Goal: Find contact information: Find contact information

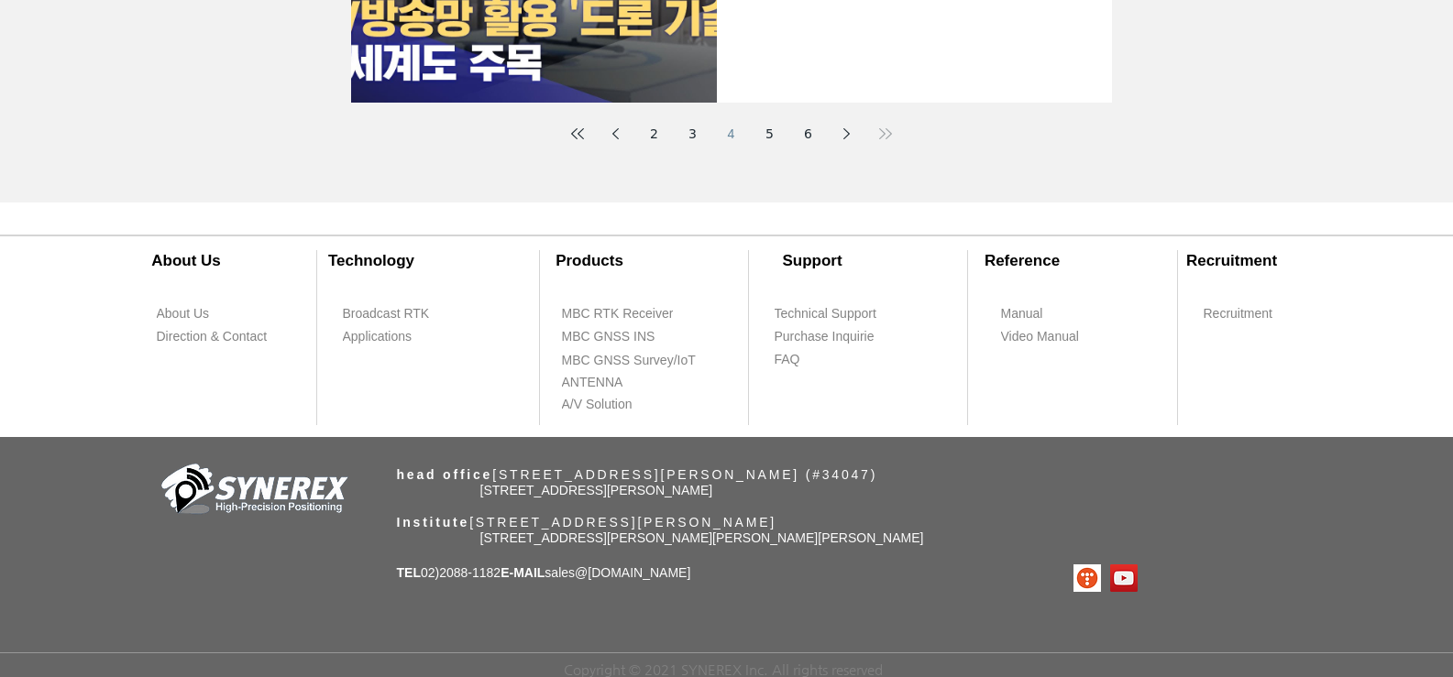
drag, startPoint x: 656, startPoint y: 575, endPoint x: 622, endPoint y: 584, distance: 35.1
click at [622, 584] on div "​About Us ​Technology About Us Broadcast RTK Direction & Contact Applications P…" at bounding box center [726, 440] width 1453 height 475
click at [739, 573] on div "​About Us ​Technology About Us Broadcast RTK Direction & Contact Applications P…" at bounding box center [726, 440] width 1453 height 475
drag, startPoint x: 726, startPoint y: 573, endPoint x: 617, endPoint y: 578, distance: 109.2
click at [617, 578] on div "​About Us ​Technology About Us Broadcast RTK Direction & Contact Applications P…" at bounding box center [726, 440] width 1453 height 475
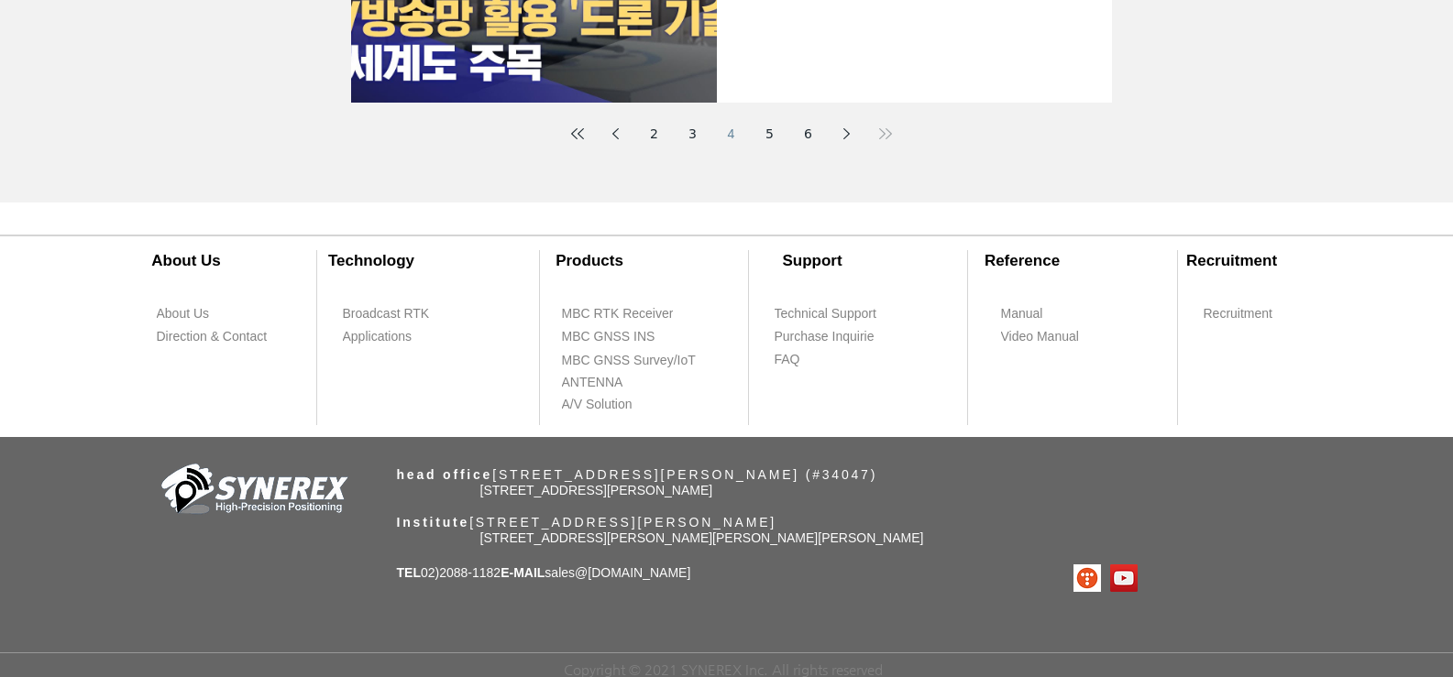
click at [575, 569] on font "sales" at bounding box center [559, 573] width 30 height 15
drag, startPoint x: 590, startPoint y: 577, endPoint x: 730, endPoint y: 576, distance: 139.3
click at [730, 576] on div "​About Us ​Technology About Us Broadcast RTK Direction & Contact Applications P…" at bounding box center [726, 440] width 1453 height 475
click at [731, 575] on div "​About Us ​Technology About Us Broadcast RTK Direction & Contact Applications P…" at bounding box center [726, 440] width 1453 height 475
copy span "sales @[DOMAIN_NAME]"
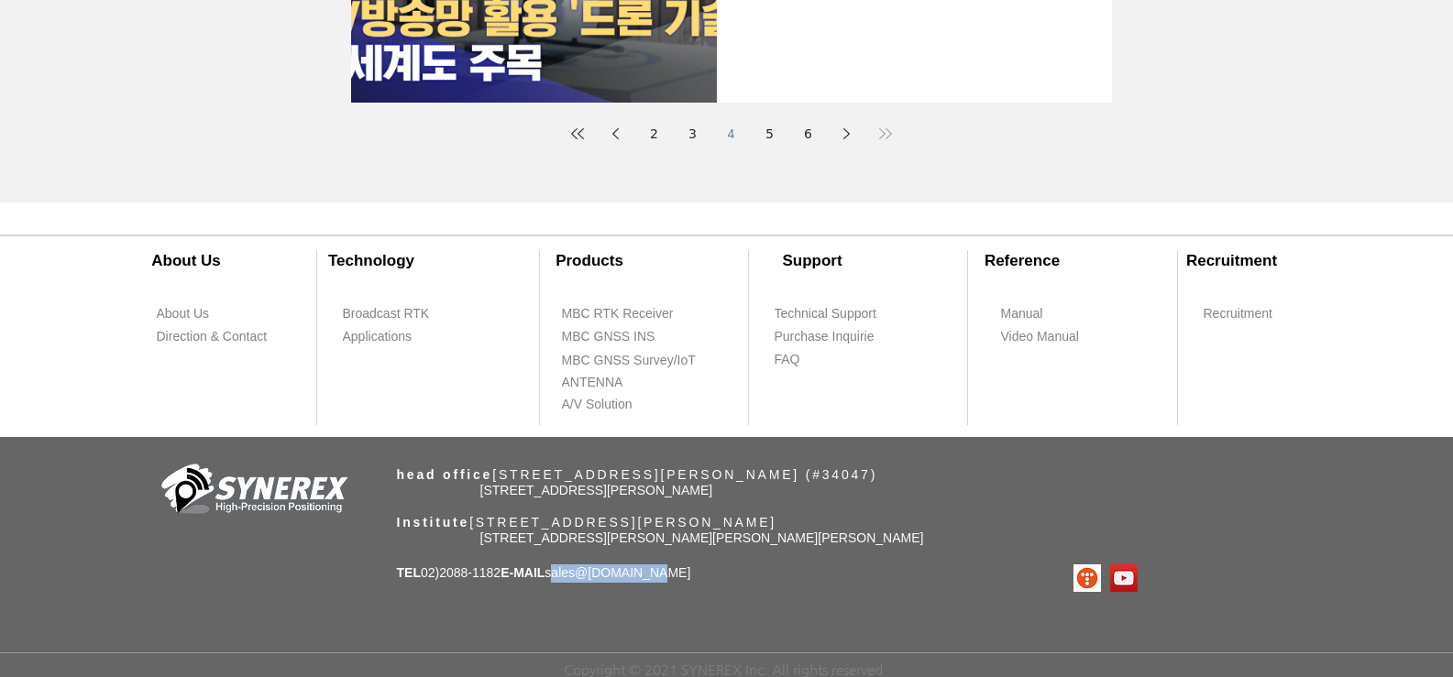
drag, startPoint x: 714, startPoint y: 574, endPoint x: 583, endPoint y: 573, distance: 131.1
click at [583, 573] on div "​About Us ​Technology About Us Broadcast RTK Direction & Contact Applications P…" at bounding box center [726, 440] width 1453 height 475
drag, startPoint x: 516, startPoint y: 566, endPoint x: 428, endPoint y: 581, distance: 89.2
click at [428, 581] on div "​About Us ​Technology About Us Broadcast RTK Direction & Contact Applications P…" at bounding box center [726, 440] width 1453 height 475
copy font "02)2088-1182"
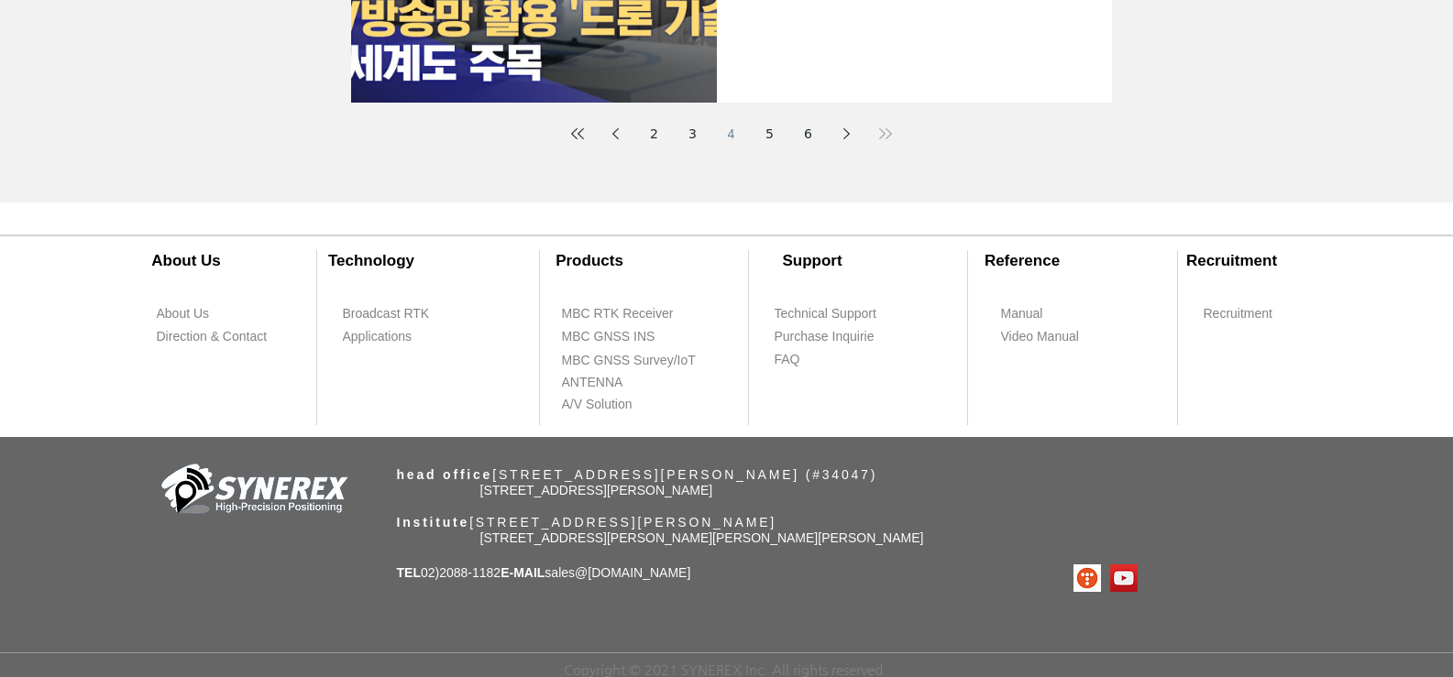
click at [911, 532] on font "[STREET_ADDRESS][PERSON_NAME][PERSON_NAME][PERSON_NAME]" at bounding box center [702, 538] width 444 height 15
click at [917, 533] on font "[STREET_ADDRESS][PERSON_NAME][PERSON_NAME][PERSON_NAME]" at bounding box center [702, 538] width 444 height 15
click at [920, 534] on font "[STREET_ADDRESS][PERSON_NAME][PERSON_NAME][PERSON_NAME]" at bounding box center [702, 538] width 444 height 15
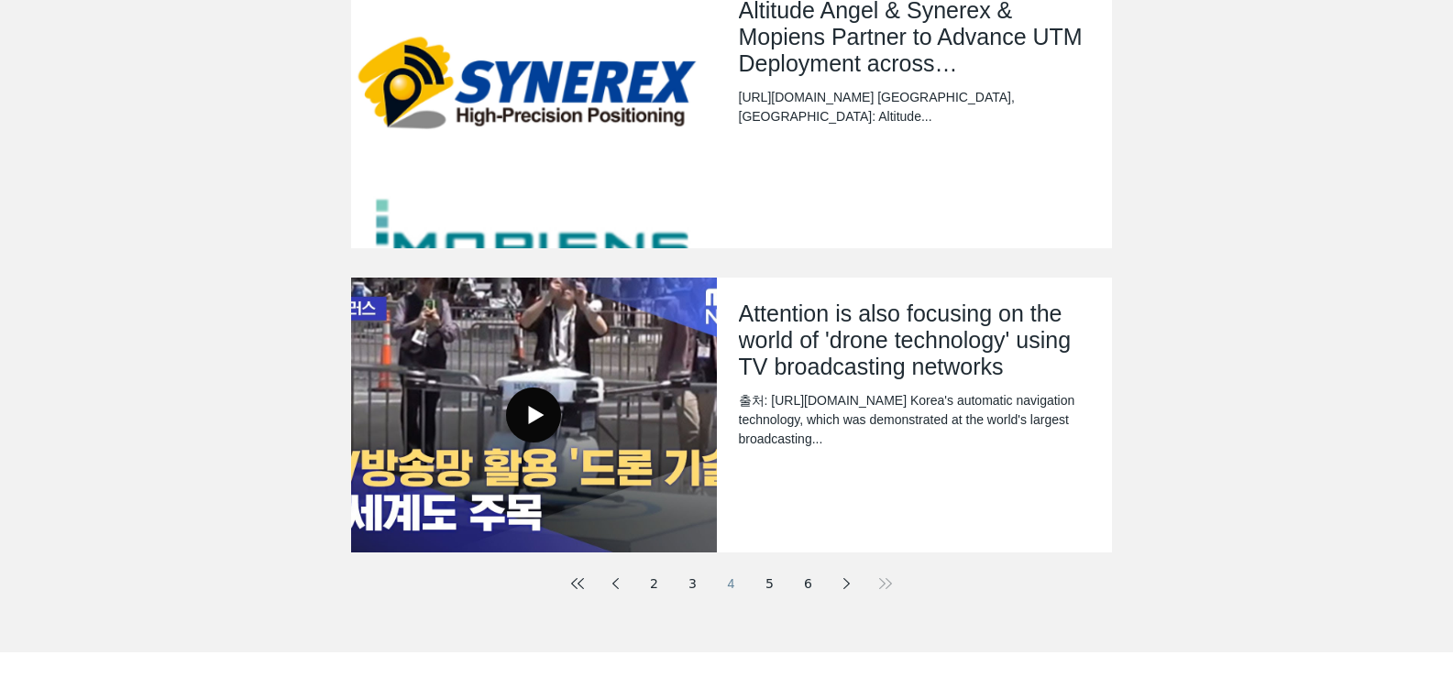
scroll to position [984, 0]
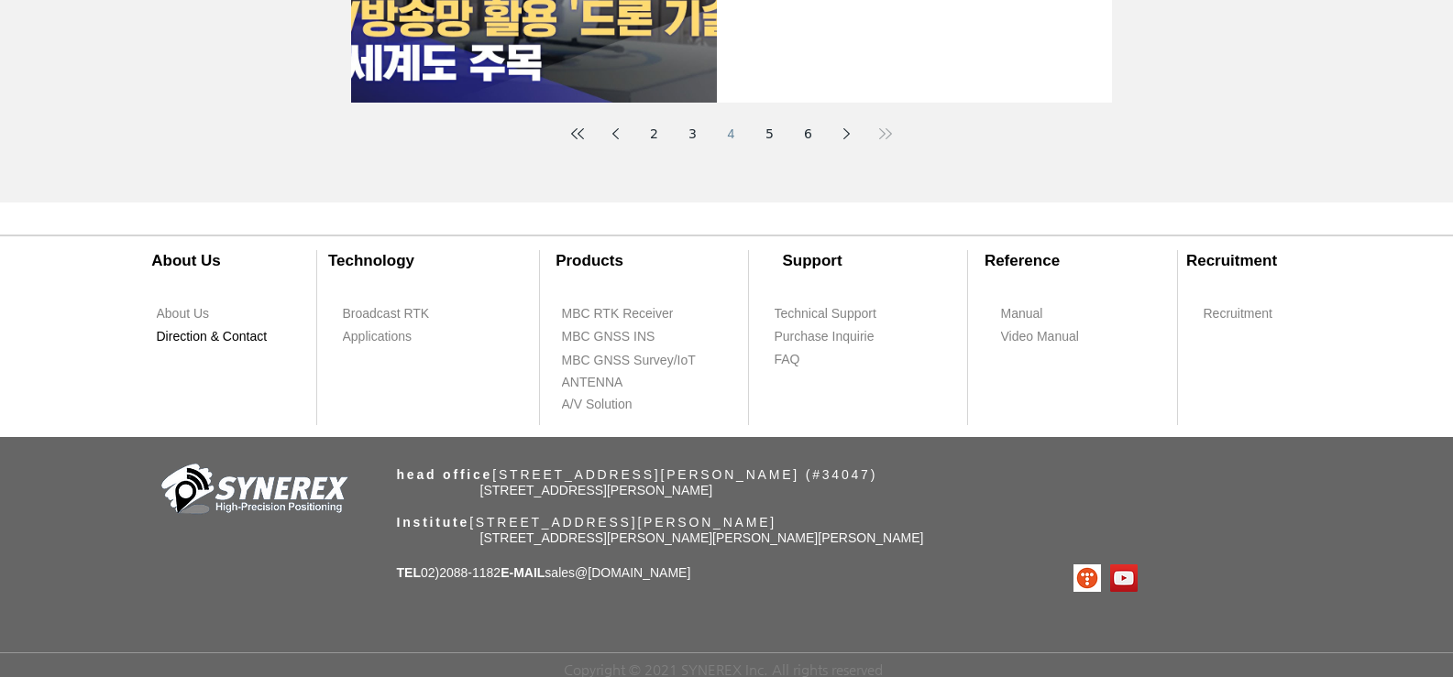
click at [181, 329] on font "Direction & Contact" at bounding box center [212, 336] width 111 height 15
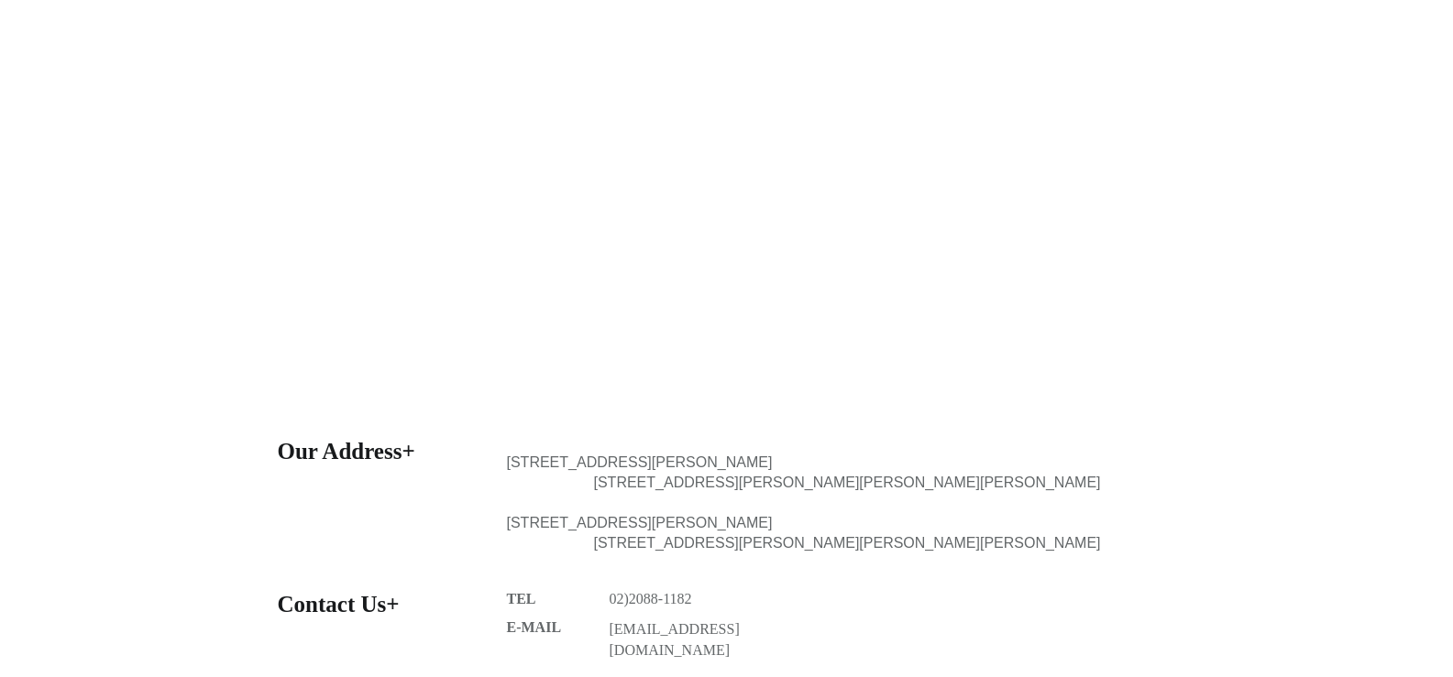
scroll to position [550, 0]
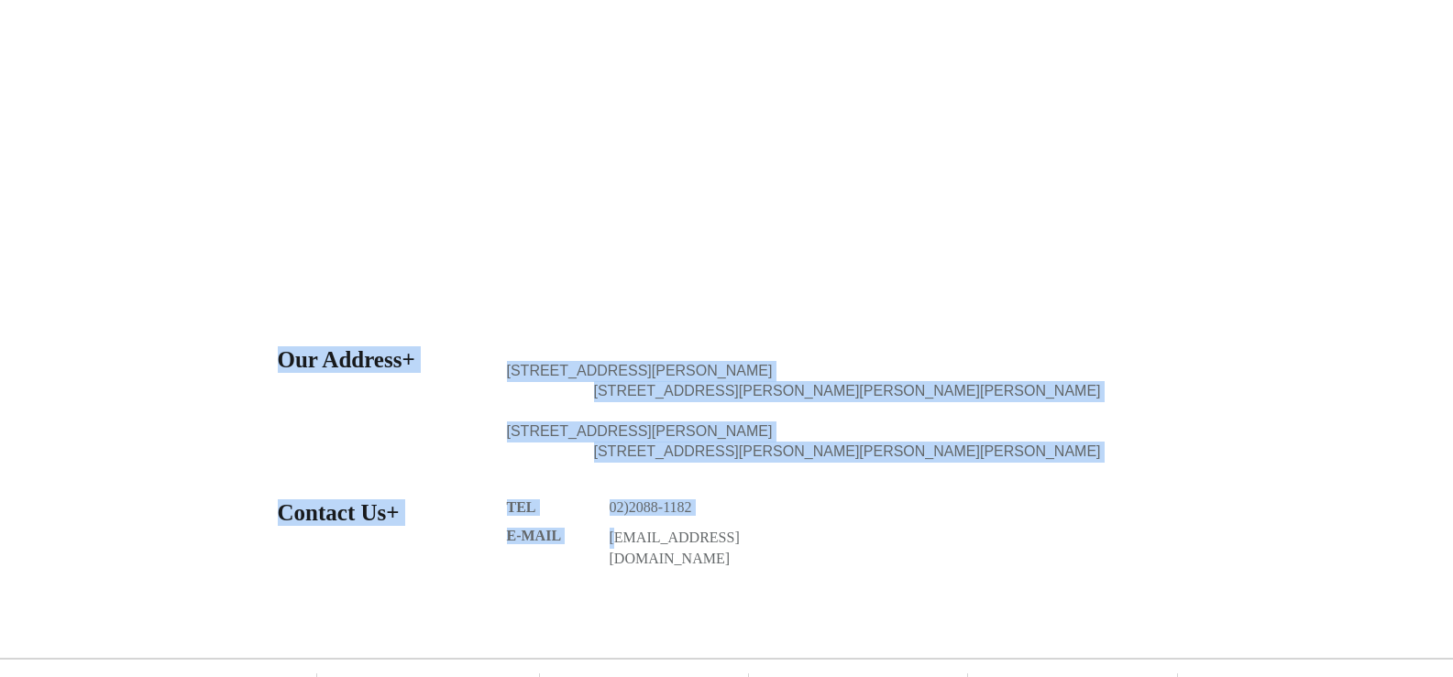
drag, startPoint x: 731, startPoint y: 529, endPoint x: 614, endPoint y: 544, distance: 117.4
click at [614, 544] on section "Our Address+ [STREET_ADDRESS][PERSON_NAME][PERSON_NAME][PERSON_NAME][PERSON_NAM…" at bounding box center [726, 481] width 1453 height 290
click at [614, 544] on link "[EMAIL_ADDRESS][DOMAIN_NAME]" at bounding box center [675, 548] width 130 height 37
click at [610, 544] on link "[EMAIL_ADDRESS][DOMAIN_NAME]" at bounding box center [675, 548] width 130 height 37
click at [781, 541] on div at bounding box center [726, 481] width 1453 height 290
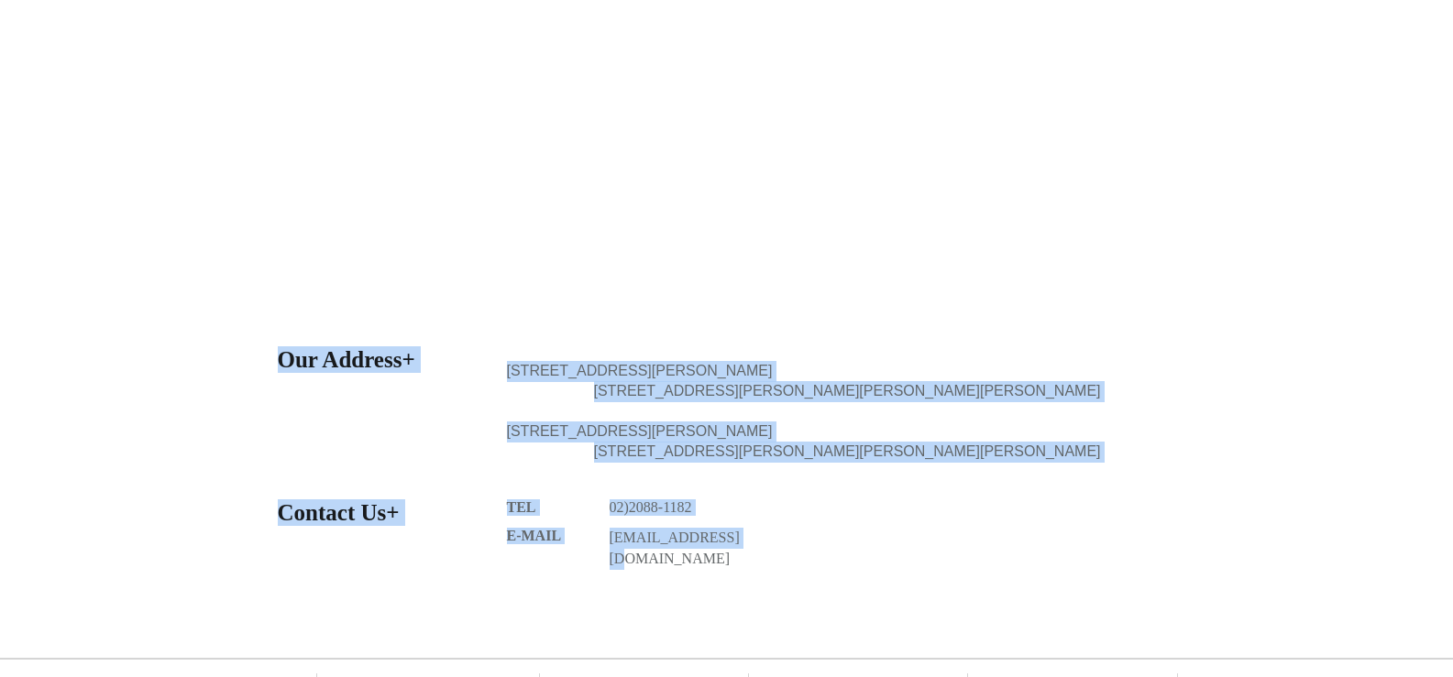
drag, startPoint x: 643, startPoint y: 539, endPoint x: 736, endPoint y: 536, distance: 92.6
click at [736, 536] on section "Our Address+ [STREET_ADDRESS][PERSON_NAME][PERSON_NAME][PERSON_NAME][PERSON_NAM…" at bounding box center [726, 481] width 1453 height 290
click at [741, 535] on p "[EMAIL_ADDRESS][DOMAIN_NAME]" at bounding box center [692, 549] width 165 height 43
drag, startPoint x: 749, startPoint y: 525, endPoint x: 758, endPoint y: 540, distance: 17.3
click at [758, 540] on section "Our Address+ [STREET_ADDRESS][PERSON_NAME][PERSON_NAME][PERSON_NAME][PERSON_NAM…" at bounding box center [726, 481] width 1453 height 290
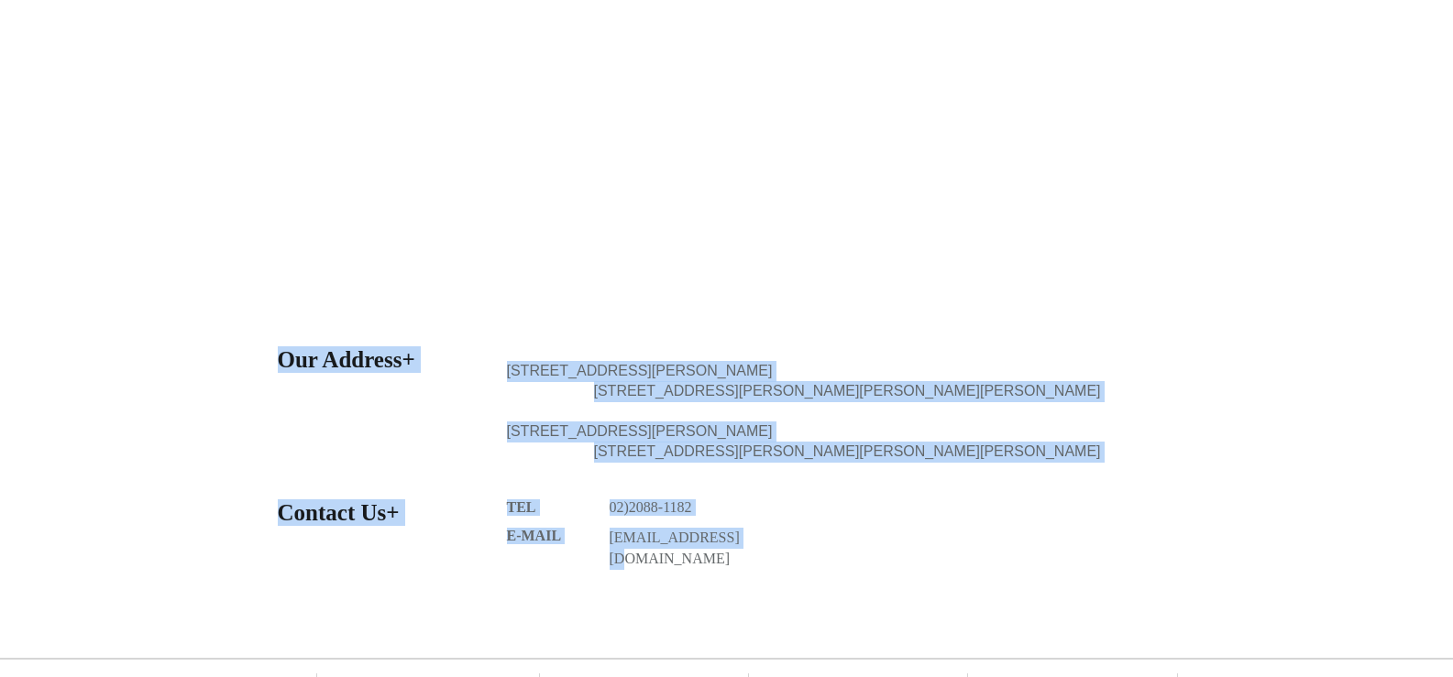
click at [584, 544] on div at bounding box center [726, 481] width 1453 height 290
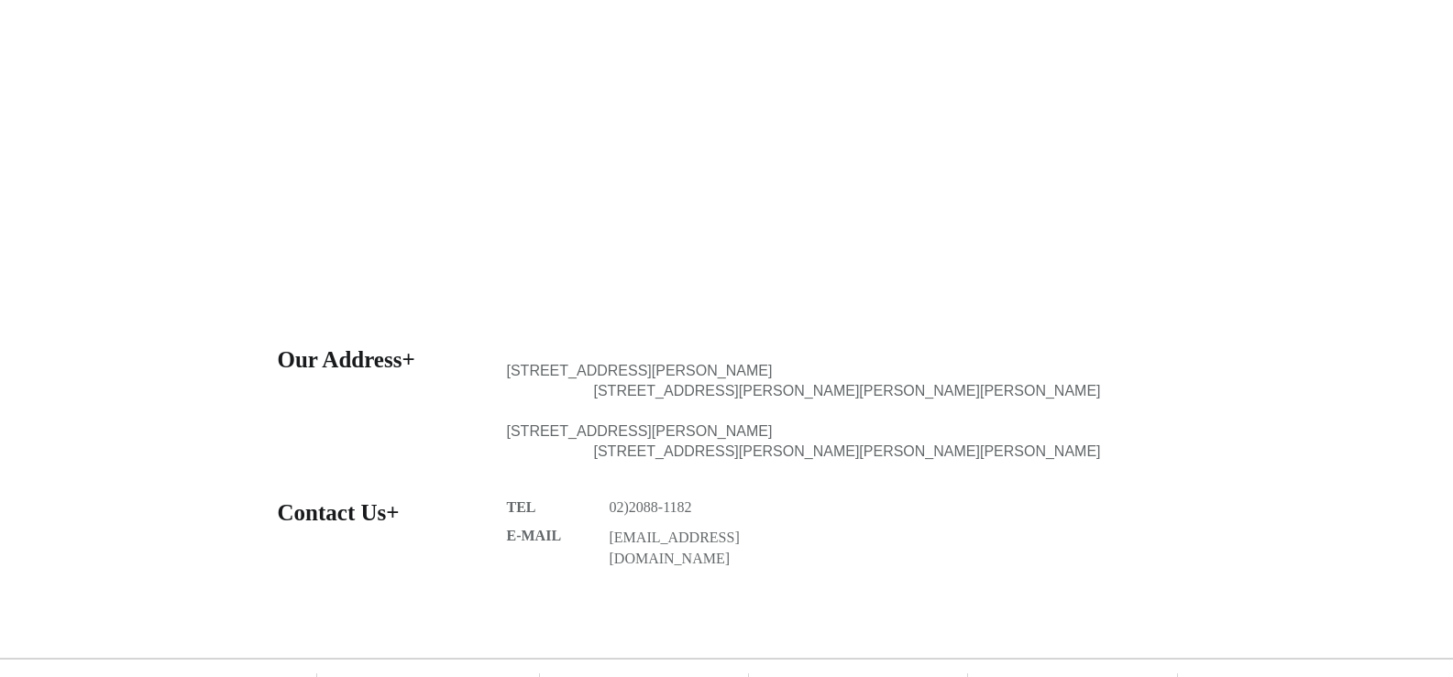
drag, startPoint x: 650, startPoint y: 544, endPoint x: 783, endPoint y: 553, distance: 133.2
click at [783, 553] on div at bounding box center [726, 481] width 1453 height 290
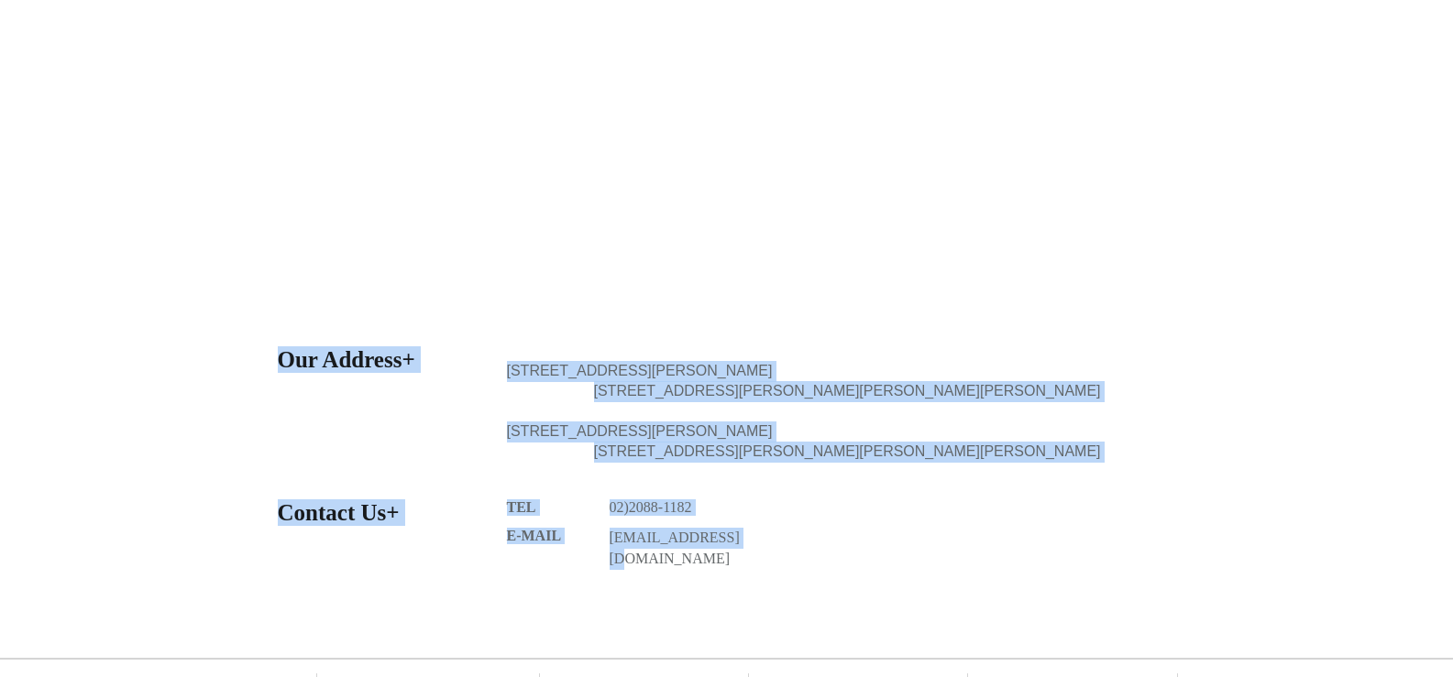
drag, startPoint x: 782, startPoint y: 551, endPoint x: 753, endPoint y: 545, distance: 29.8
click at [753, 545] on section "Our Address+ [STREET_ADDRESS][PERSON_NAME][PERSON_NAME][PERSON_NAME][PERSON_NAM…" at bounding box center [726, 481] width 1453 height 290
copy section "Our Address+ [STREET_ADDRESS][PERSON_NAME][PERSON_NAME][PERSON_NAME][PERSON_NAM…"
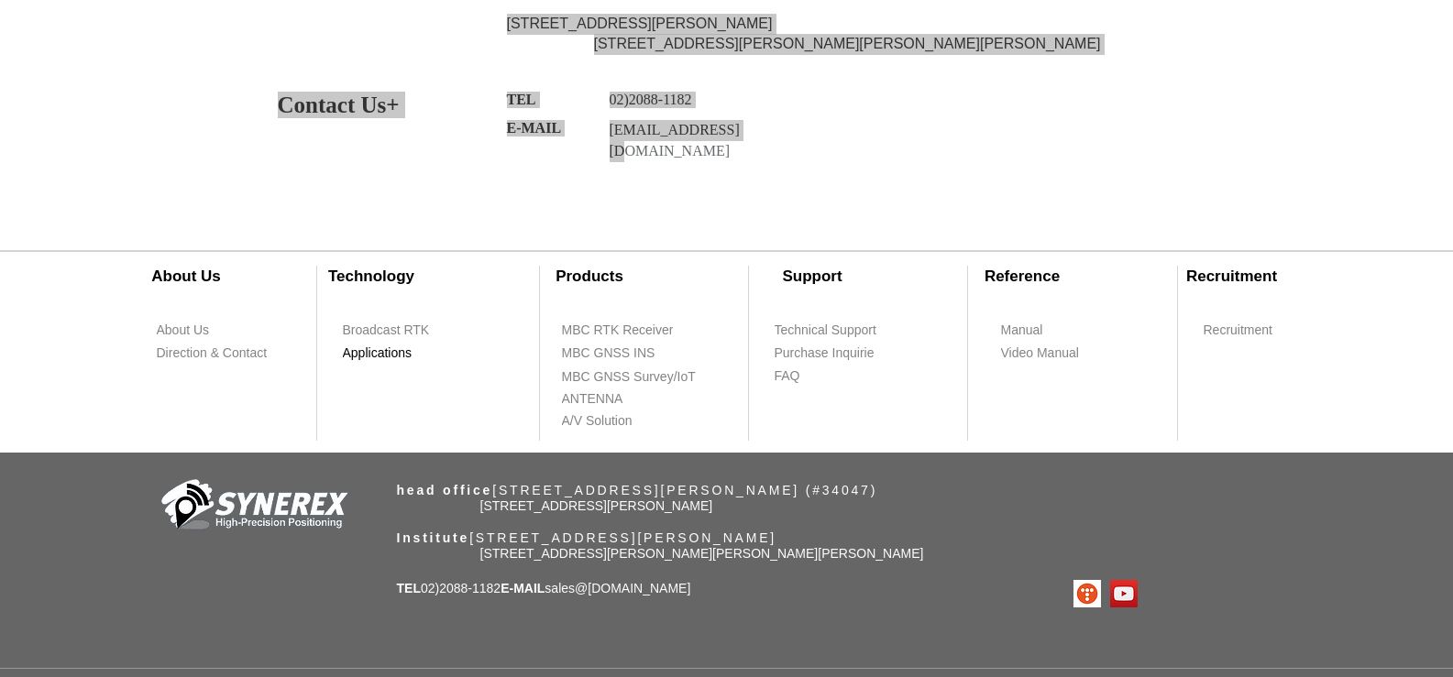
scroll to position [959, 0]
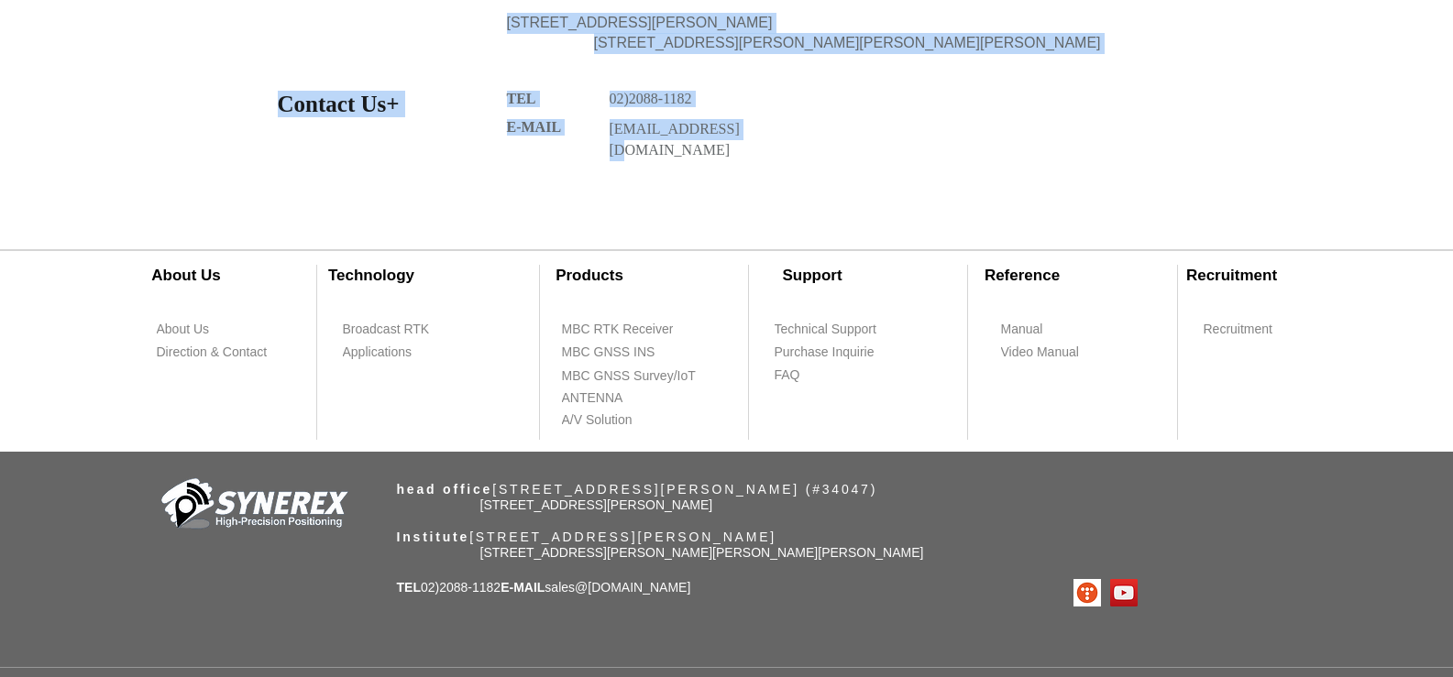
drag, startPoint x: 825, startPoint y: 539, endPoint x: 1097, endPoint y: 543, distance: 272.3
click at [1097, 543] on div "​About Us ​Technology About Us Broadcast RTK Direction & Contact Applications P…" at bounding box center [726, 454] width 1453 height 475
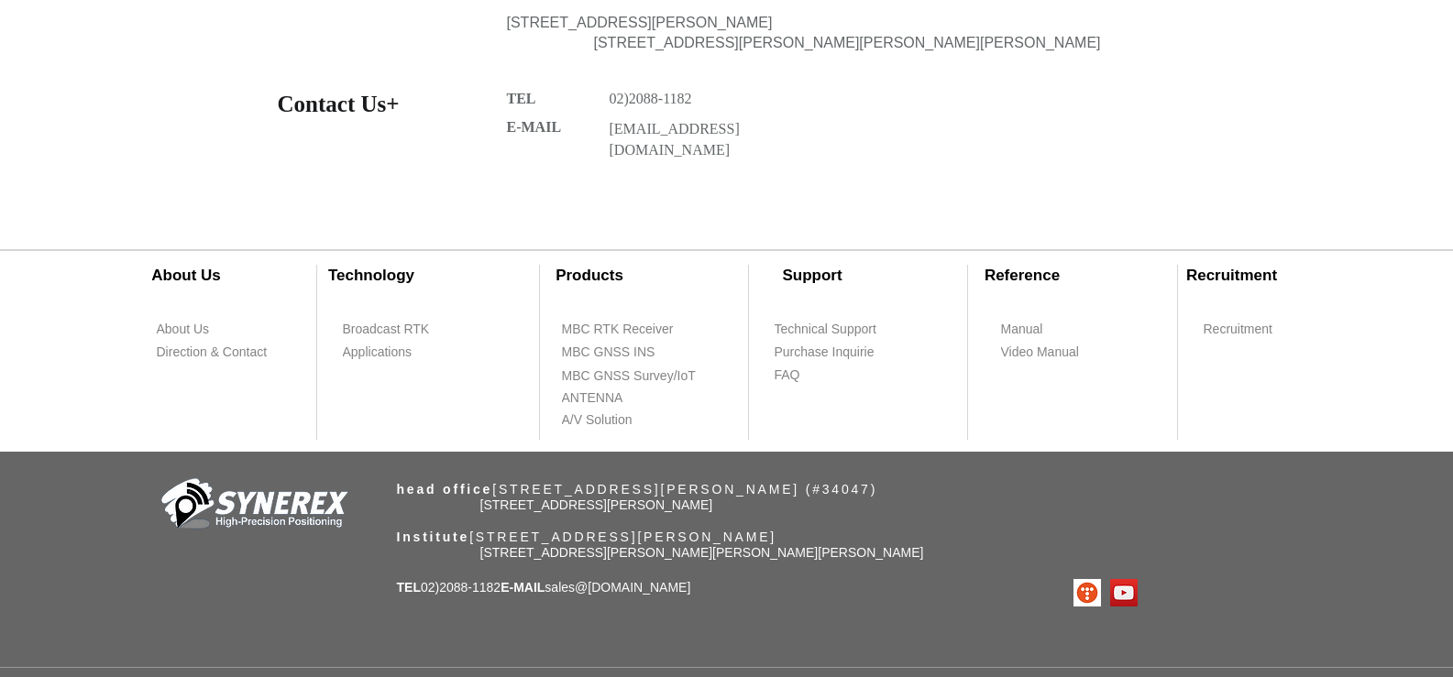
click at [984, 559] on div "​About Us ​Technology About Us Broadcast RTK Direction & Contact Applications P…" at bounding box center [726, 454] width 1453 height 475
drag, startPoint x: 856, startPoint y: 535, endPoint x: 824, endPoint y: 542, distance: 32.7
click at [824, 542] on div "​About Us ​Technology About Us Broadcast RTK Direction & Contact Applications P…" at bounding box center [726, 454] width 1453 height 475
copy font "Jung-Gu [GEOGRAPHIC_DATA], [GEOGRAPHIC_DATA]"
